Goal: Find specific page/section: Find specific page/section

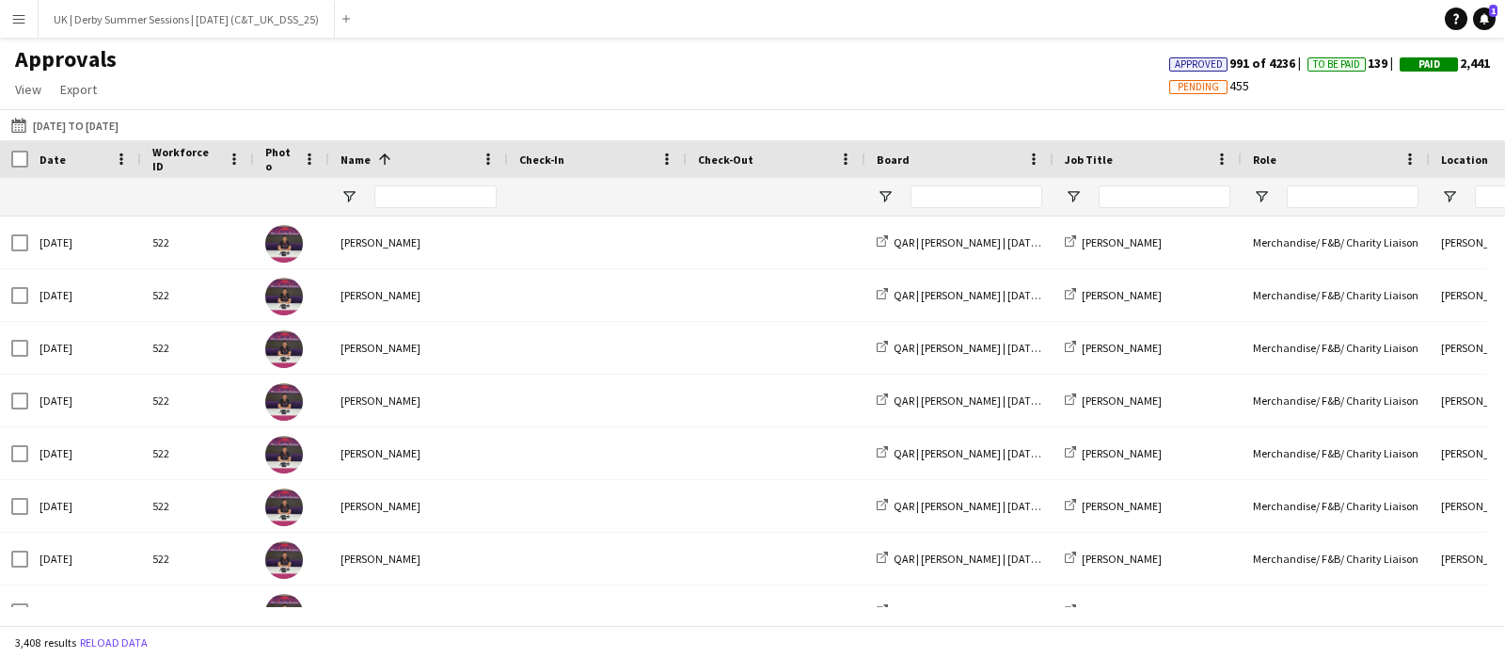
click at [7, 21] on button "Menu" at bounding box center [19, 19] width 38 height 38
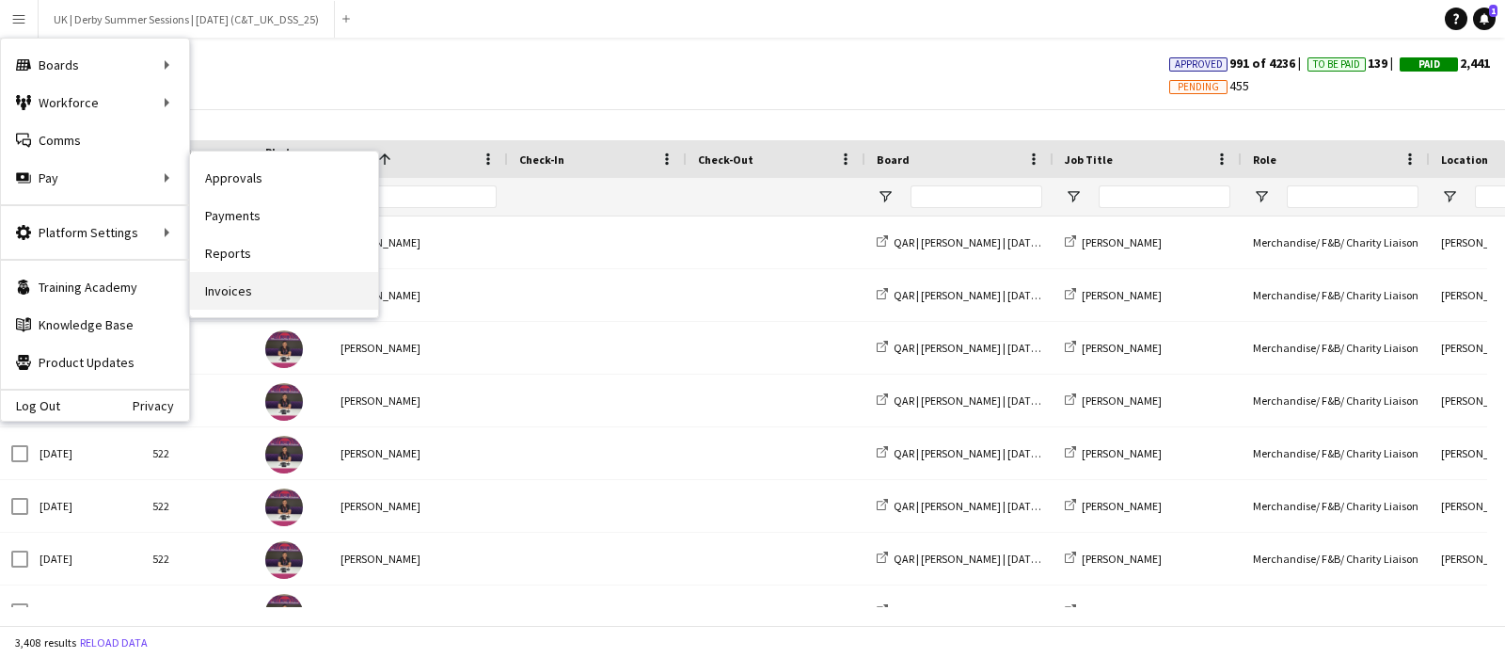
click at [229, 299] on link "Invoices" at bounding box center [284, 291] width 188 height 38
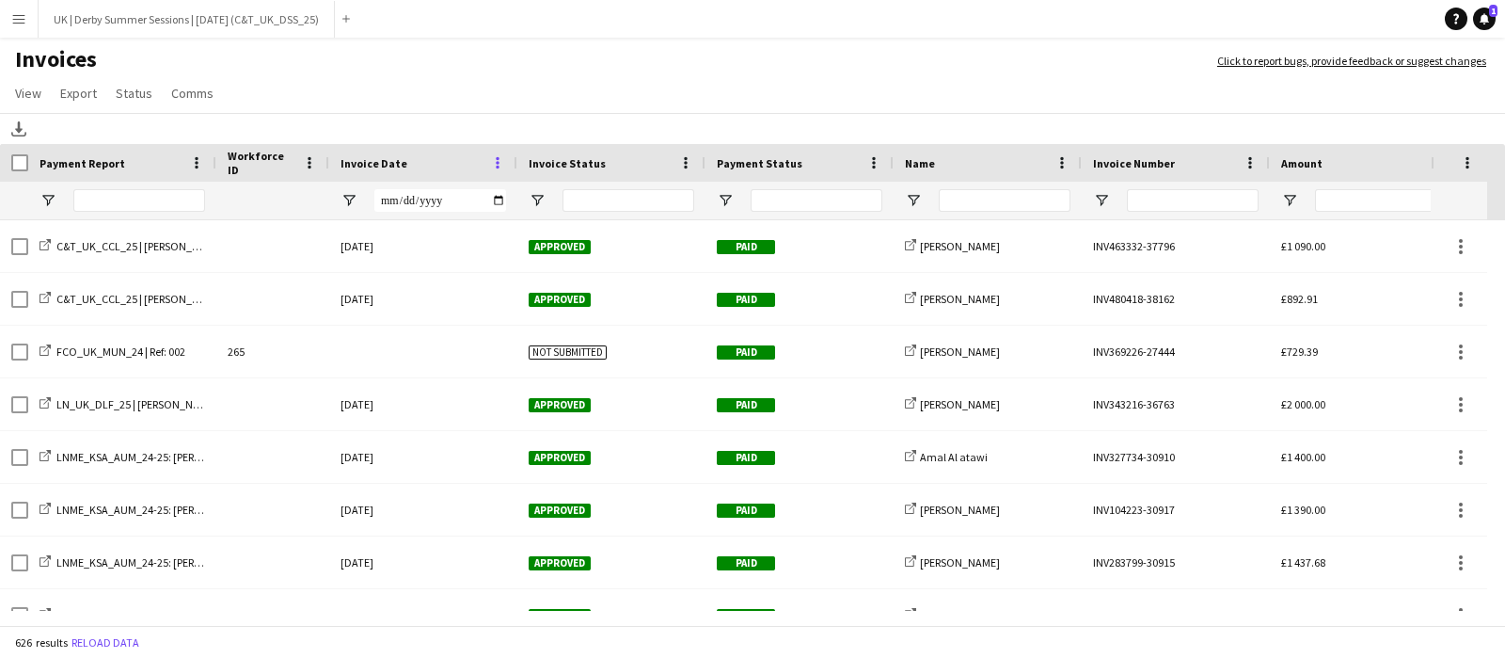
click at [492, 154] on span at bounding box center [497, 162] width 17 height 17
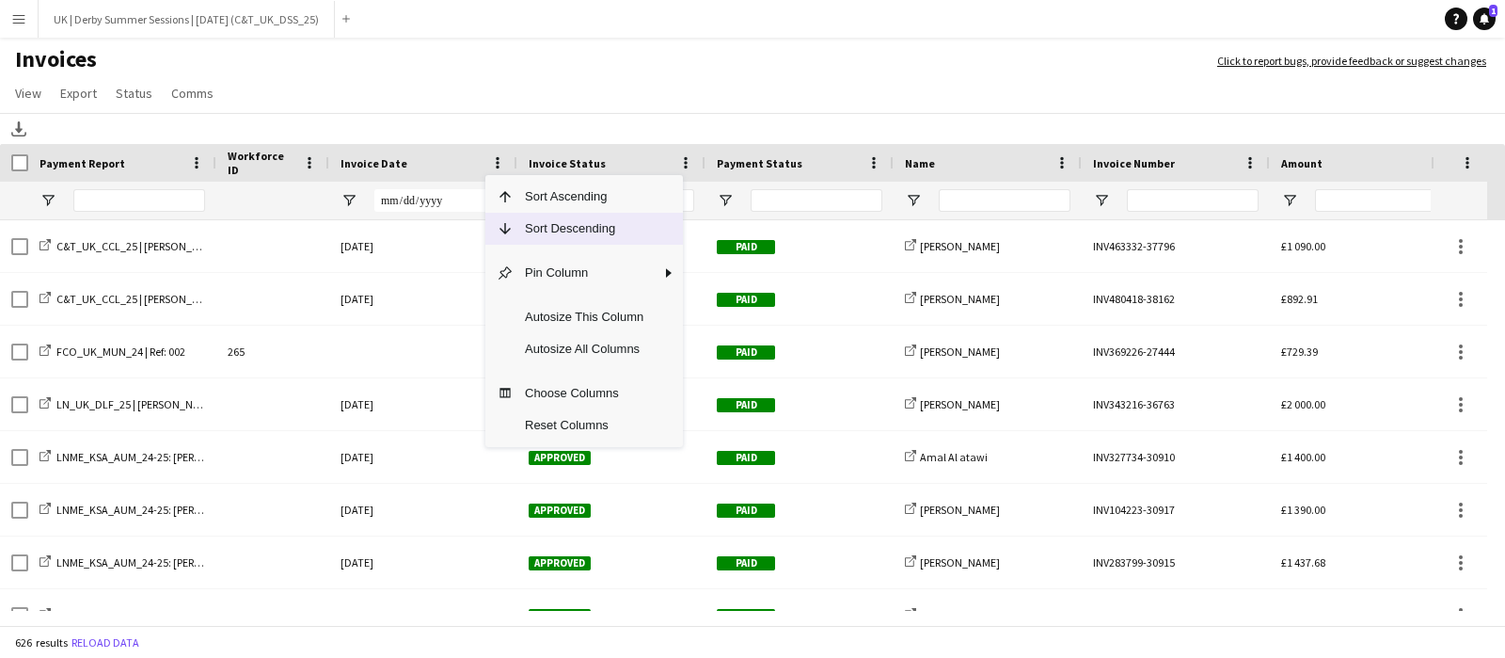
click at [525, 226] on span "Sort Descending" at bounding box center [584, 229] width 141 height 32
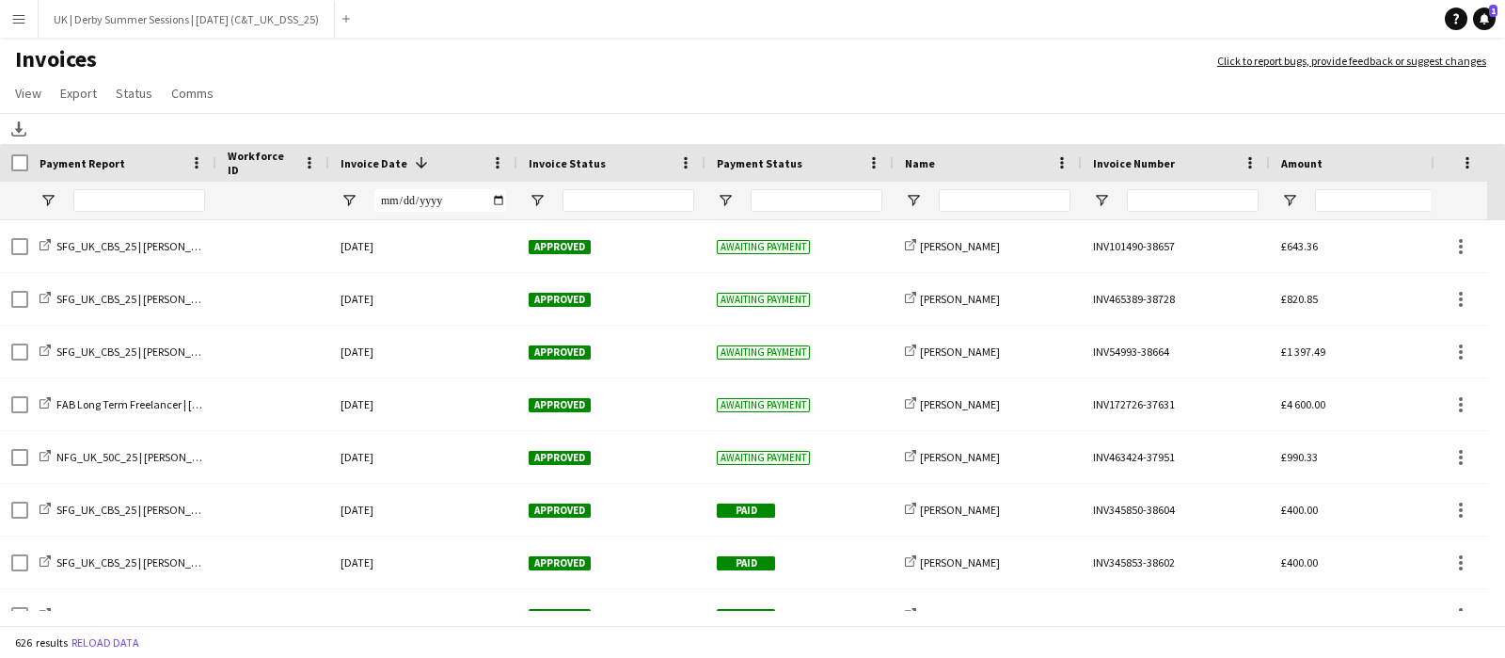
click at [11, 9] on button "Menu" at bounding box center [19, 19] width 38 height 38
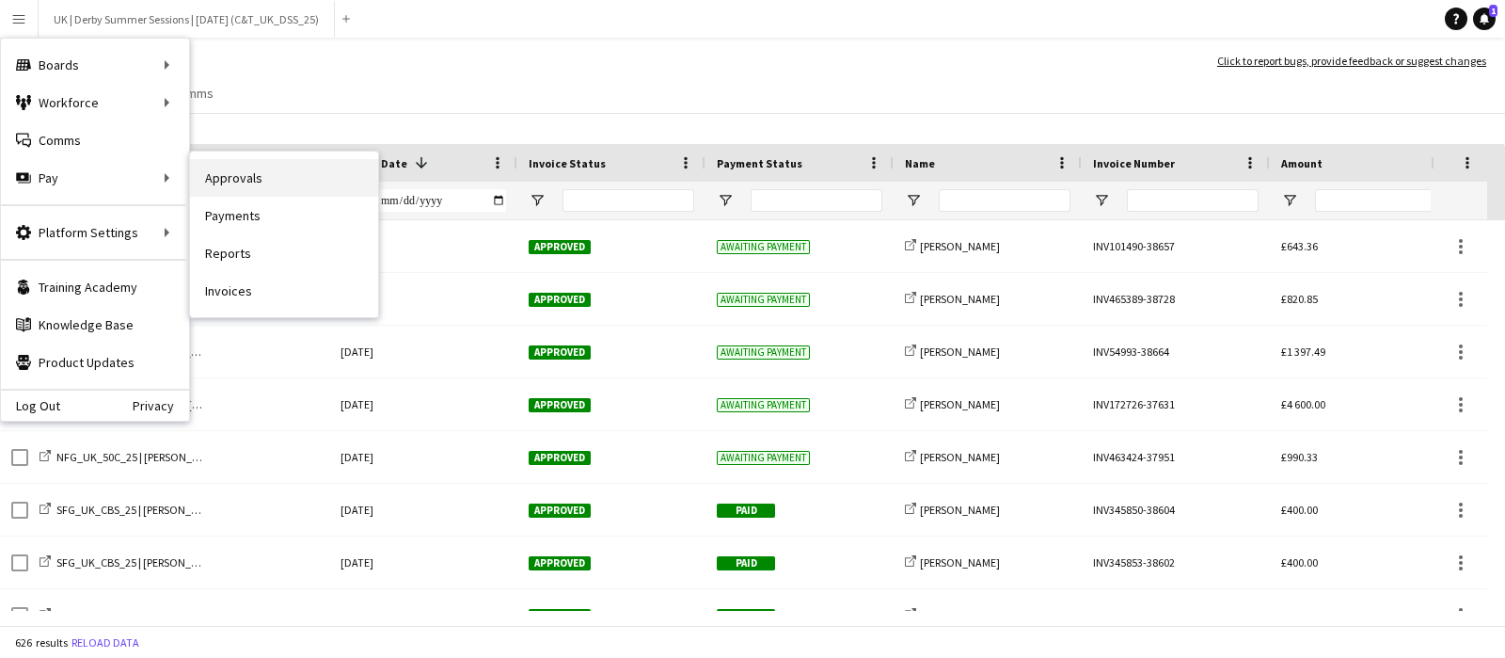
click at [275, 185] on link "Approvals" at bounding box center [284, 178] width 188 height 38
